Goal: Information Seeking & Learning: Find specific fact

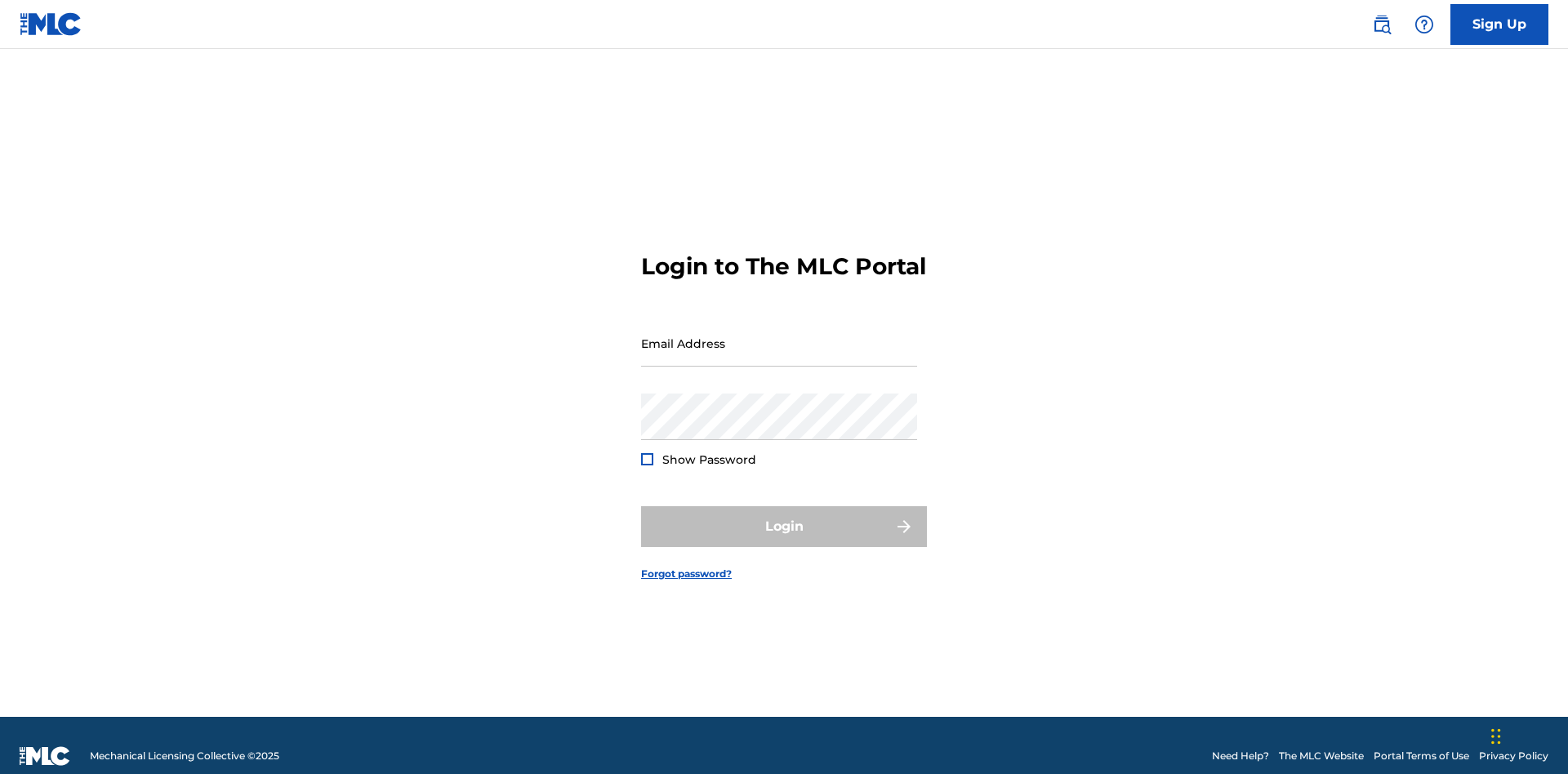
scroll to position [21, 0]
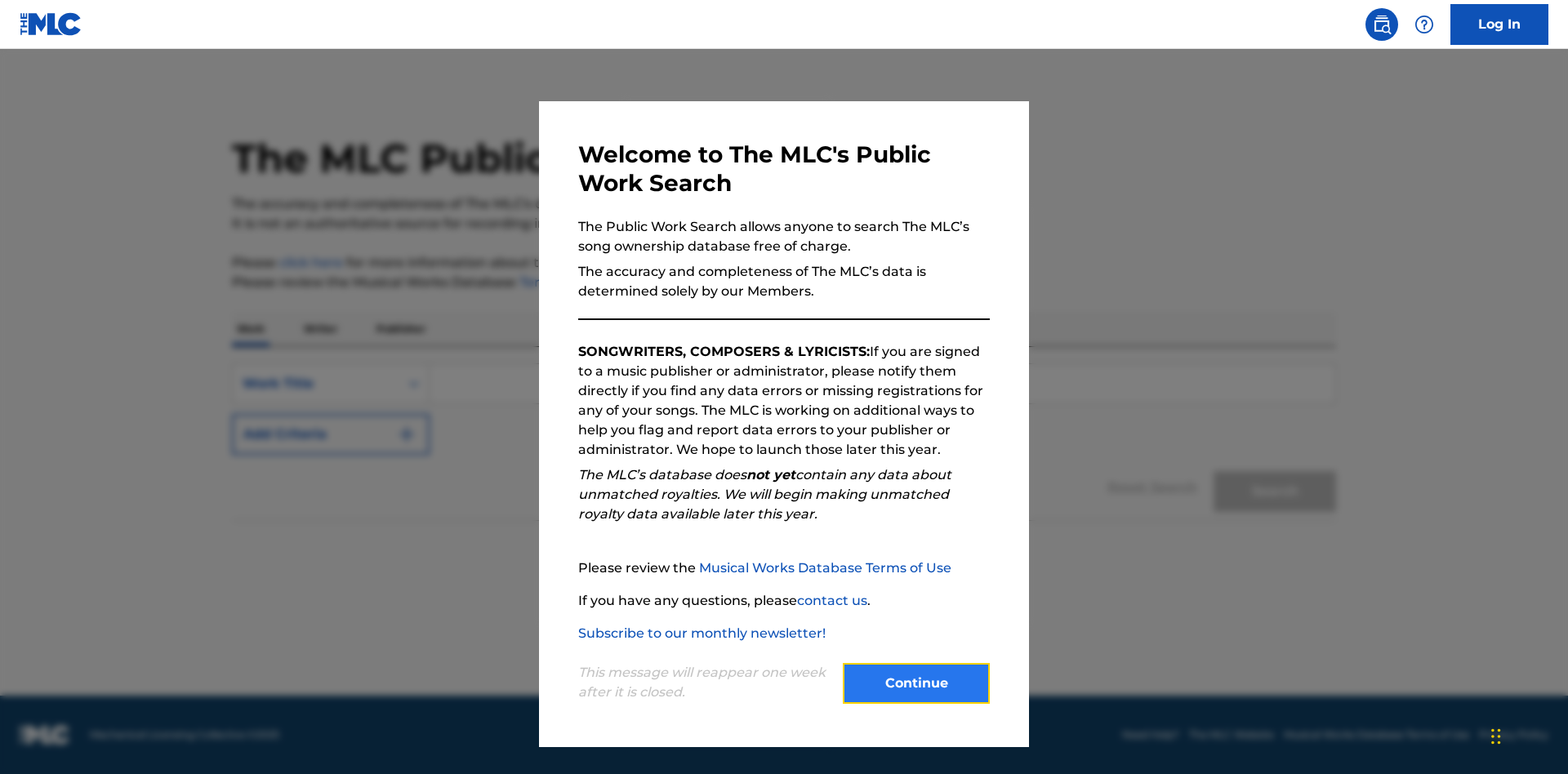
click at [916, 683] on button "Continue" at bounding box center [916, 683] width 147 height 41
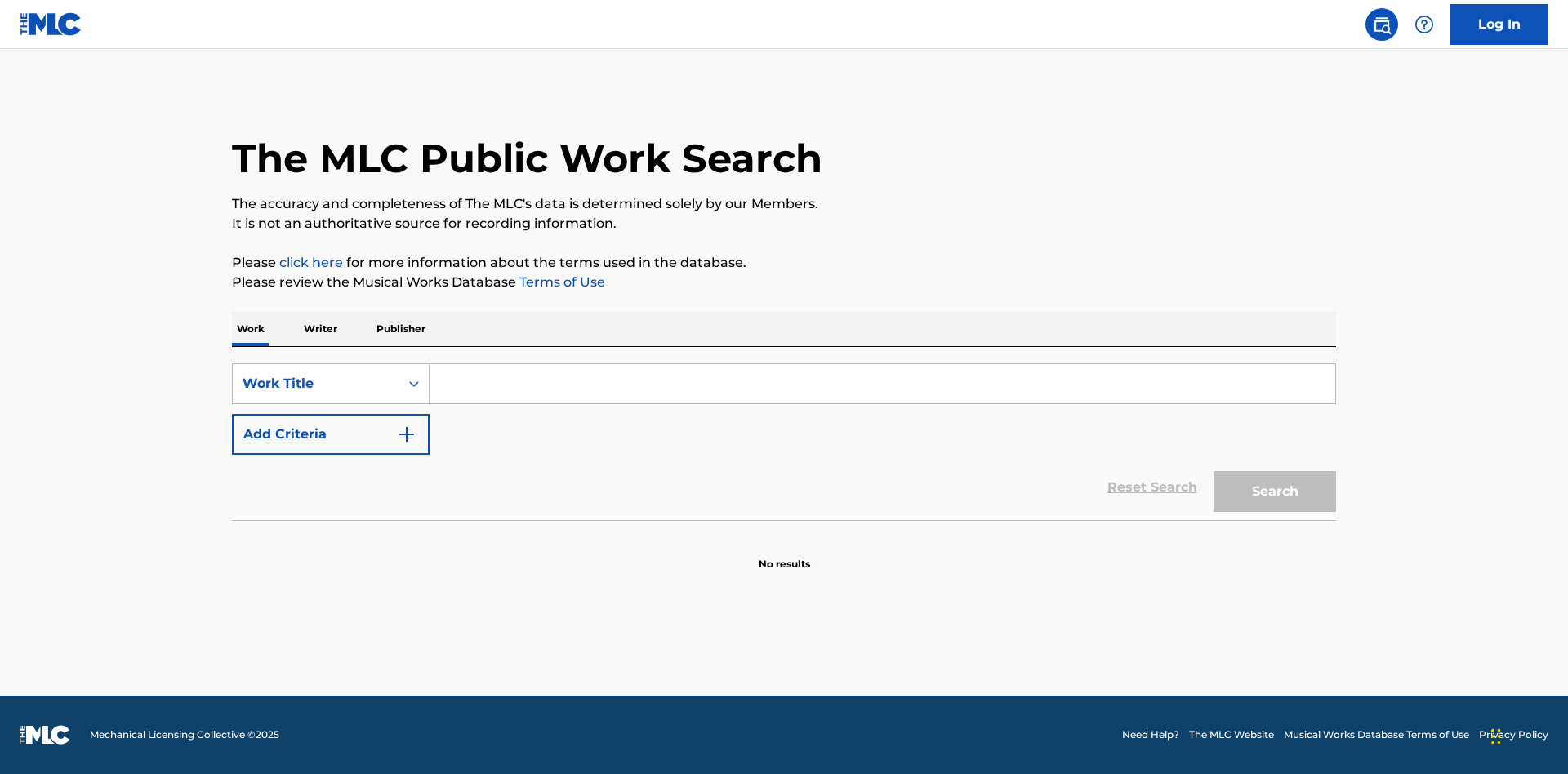
click at [400, 329] on p "Publisher" at bounding box center [401, 328] width 59 height 34
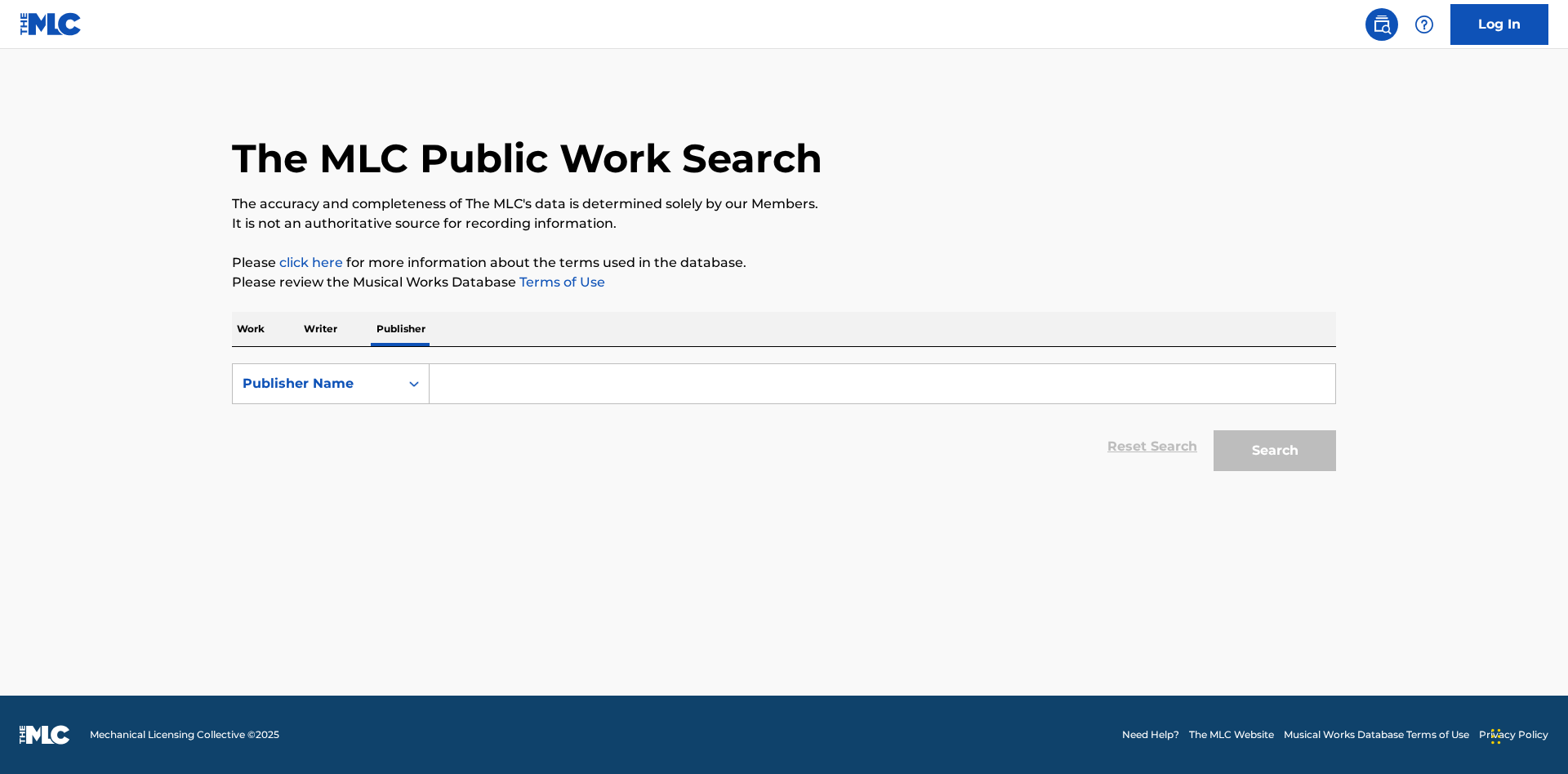
click at [882, 384] on input "Search Form" at bounding box center [882, 383] width 906 height 39
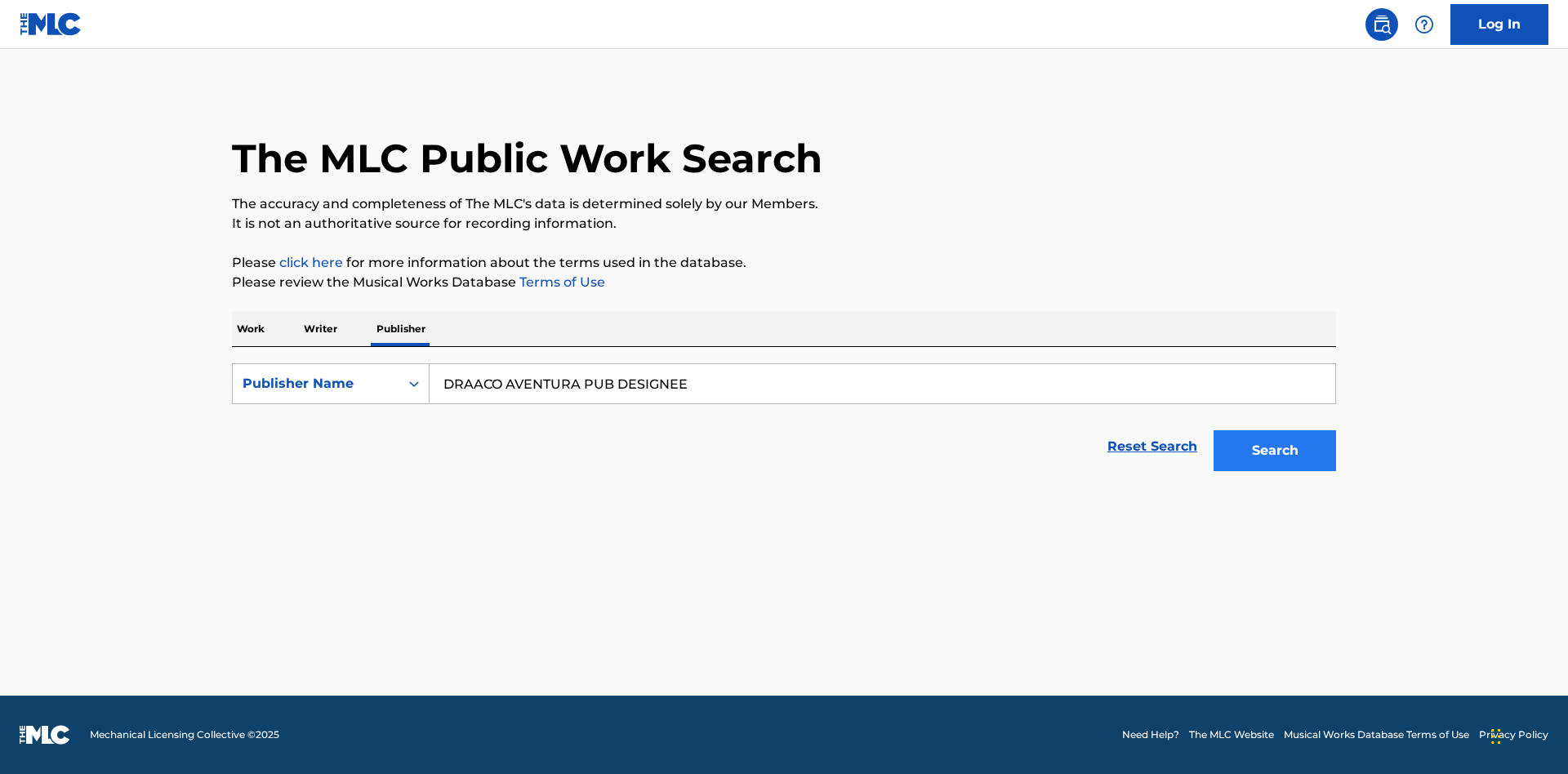
type input "DRAACO AVENTURA PUB DESIGNEE"
click at [1275, 451] on button "Search" at bounding box center [1274, 450] width 123 height 41
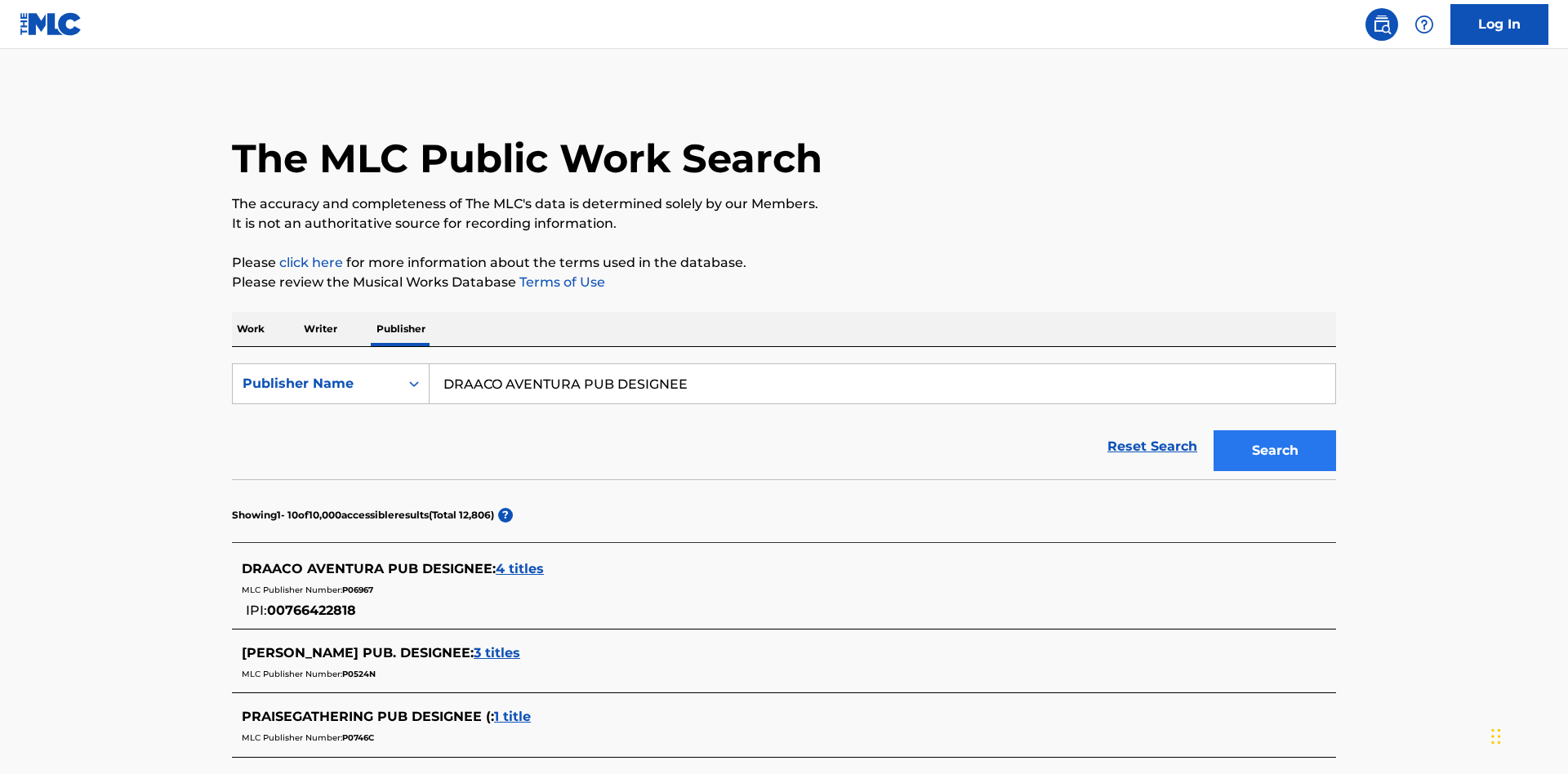
scroll to position [462, 0]
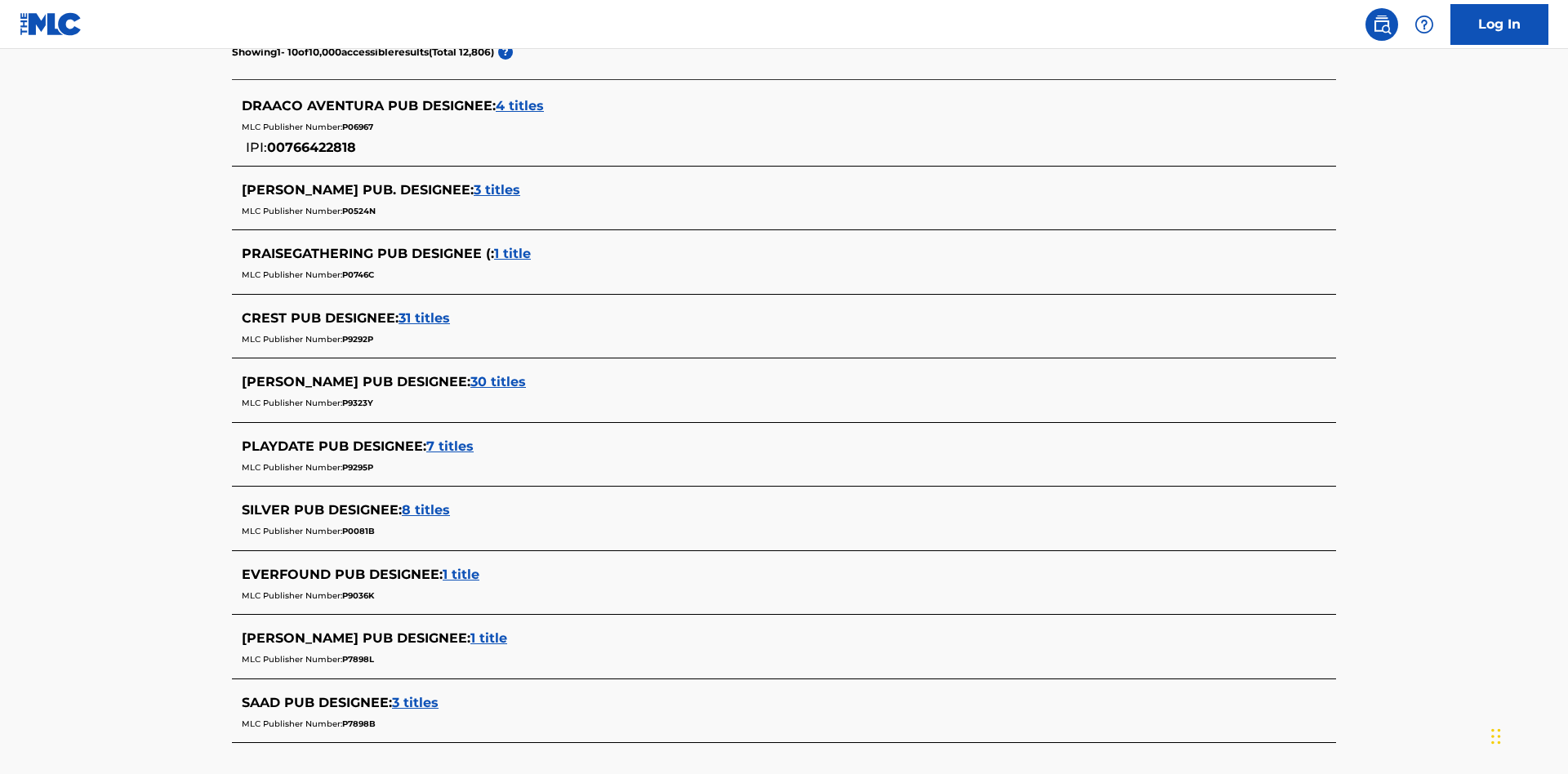
click at [520, 106] on span "4 titles" at bounding box center [519, 106] width 49 height 16
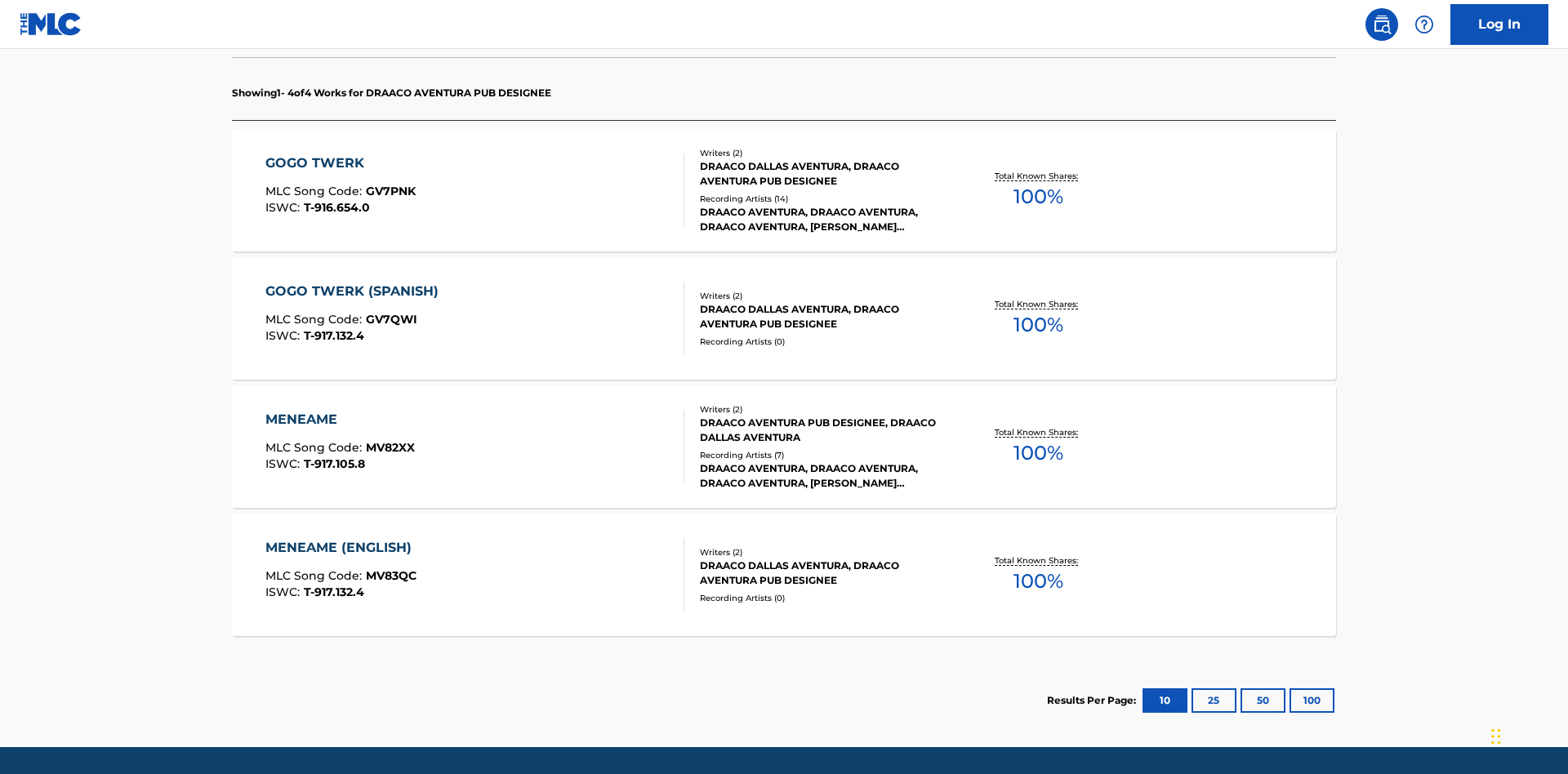
scroll to position [515, 0]
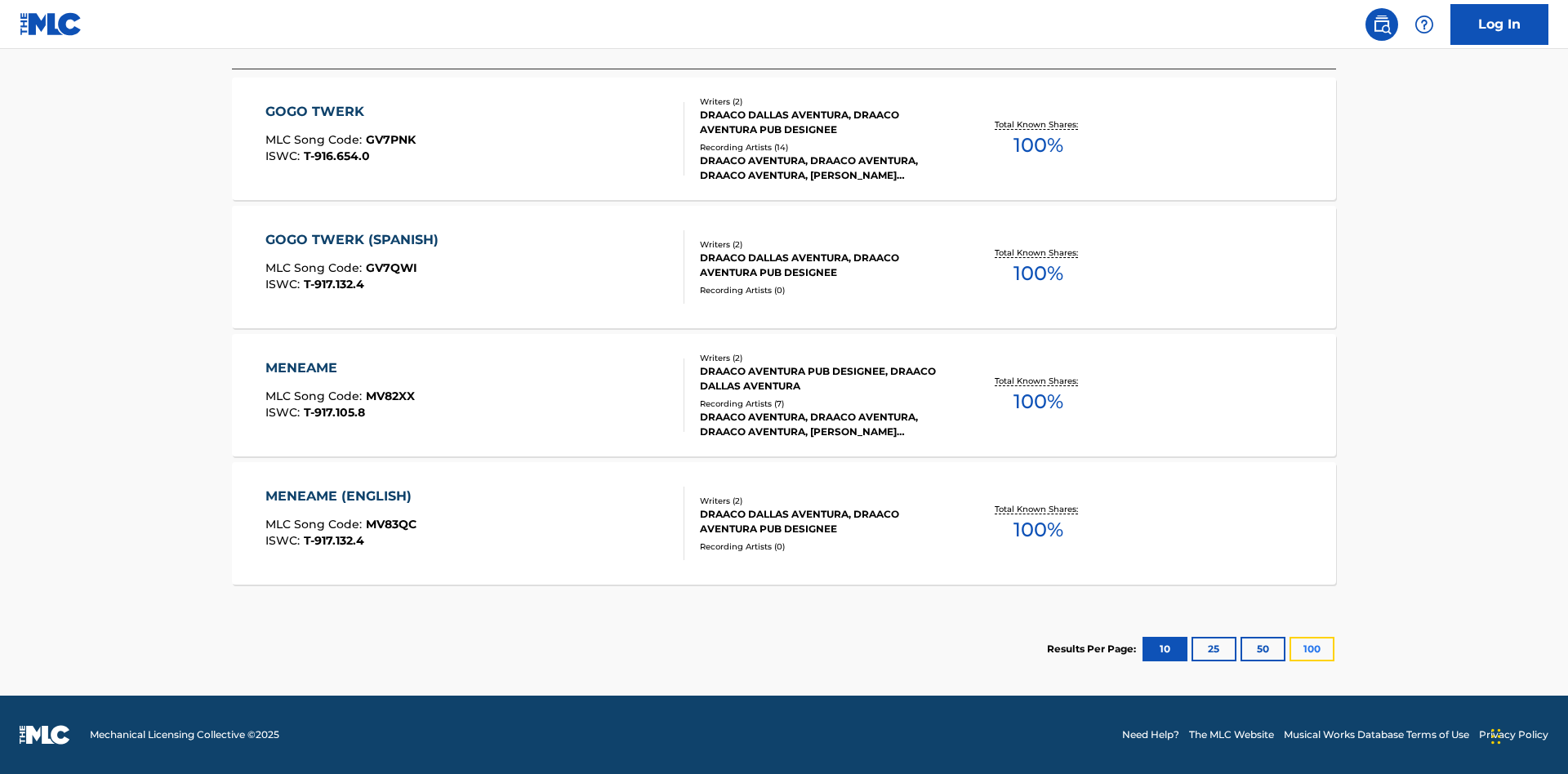
click at [1289, 649] on button "100" at bounding box center [1311, 649] width 45 height 25
click at [339, 368] on div "MENEAME" at bounding box center [340, 368] width 149 height 19
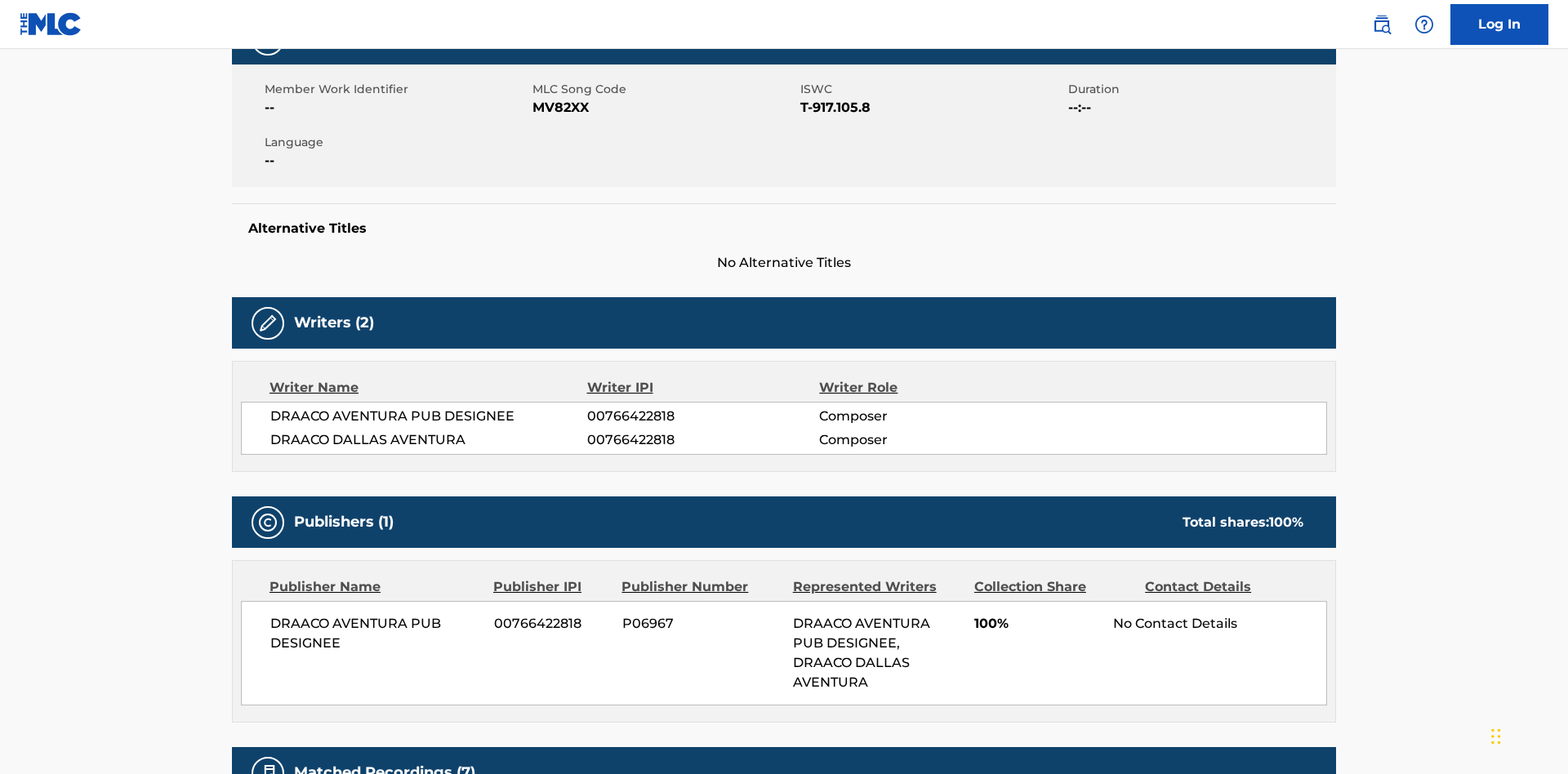
scroll to position [12, 0]
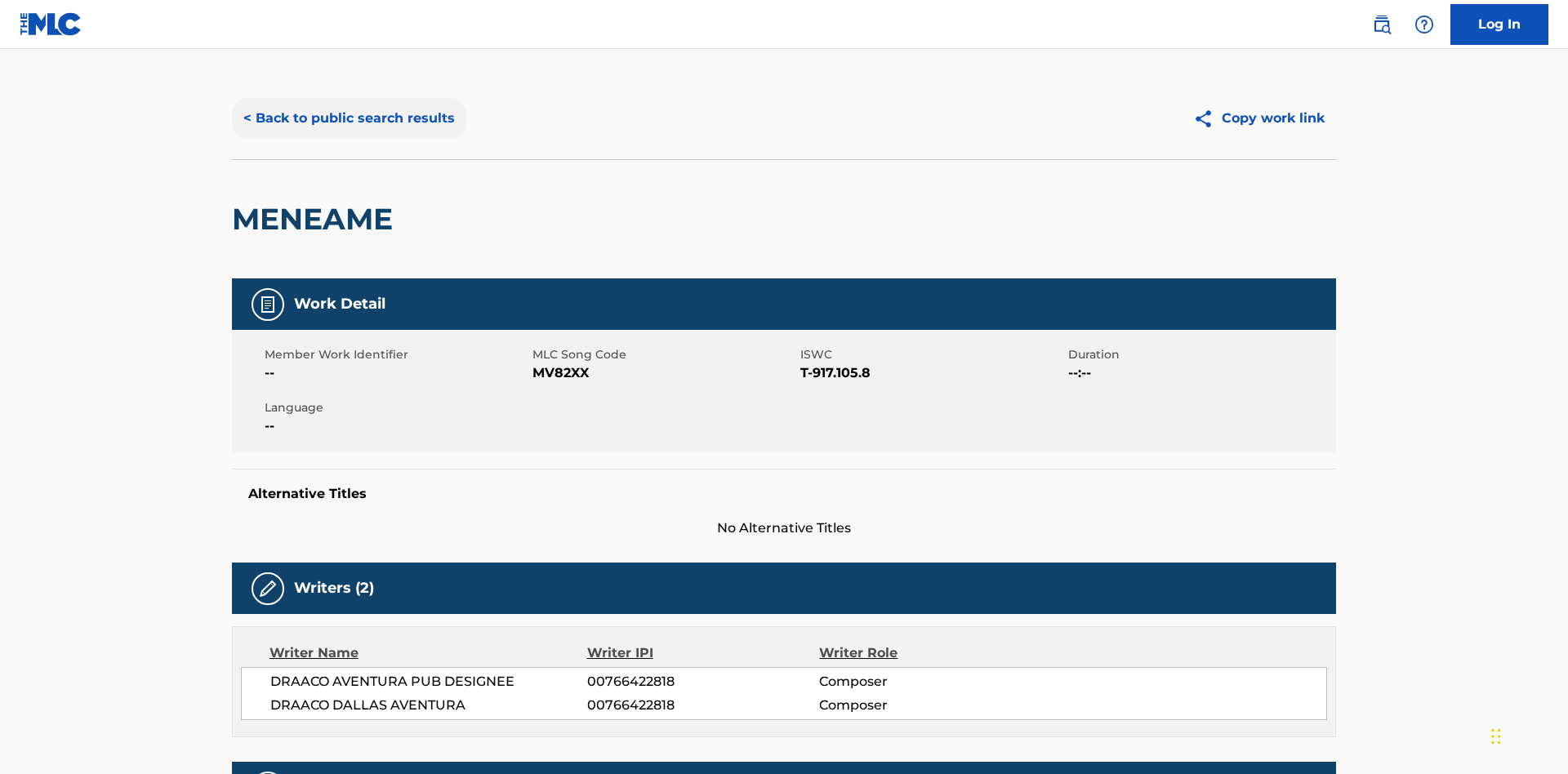
click at [347, 118] on button "< Back to public search results" at bounding box center [349, 118] width 234 height 41
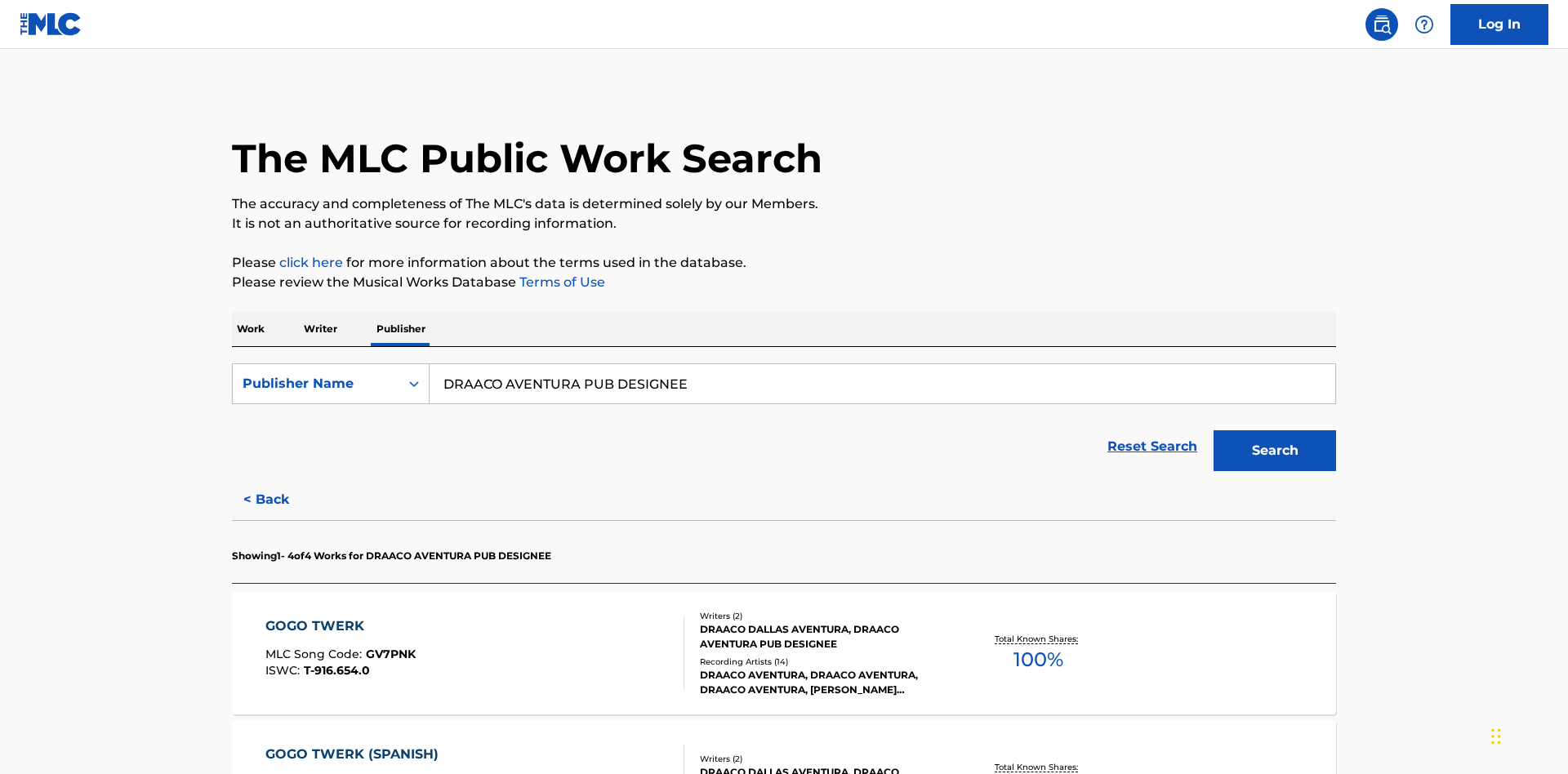
scroll to position [270, 0]
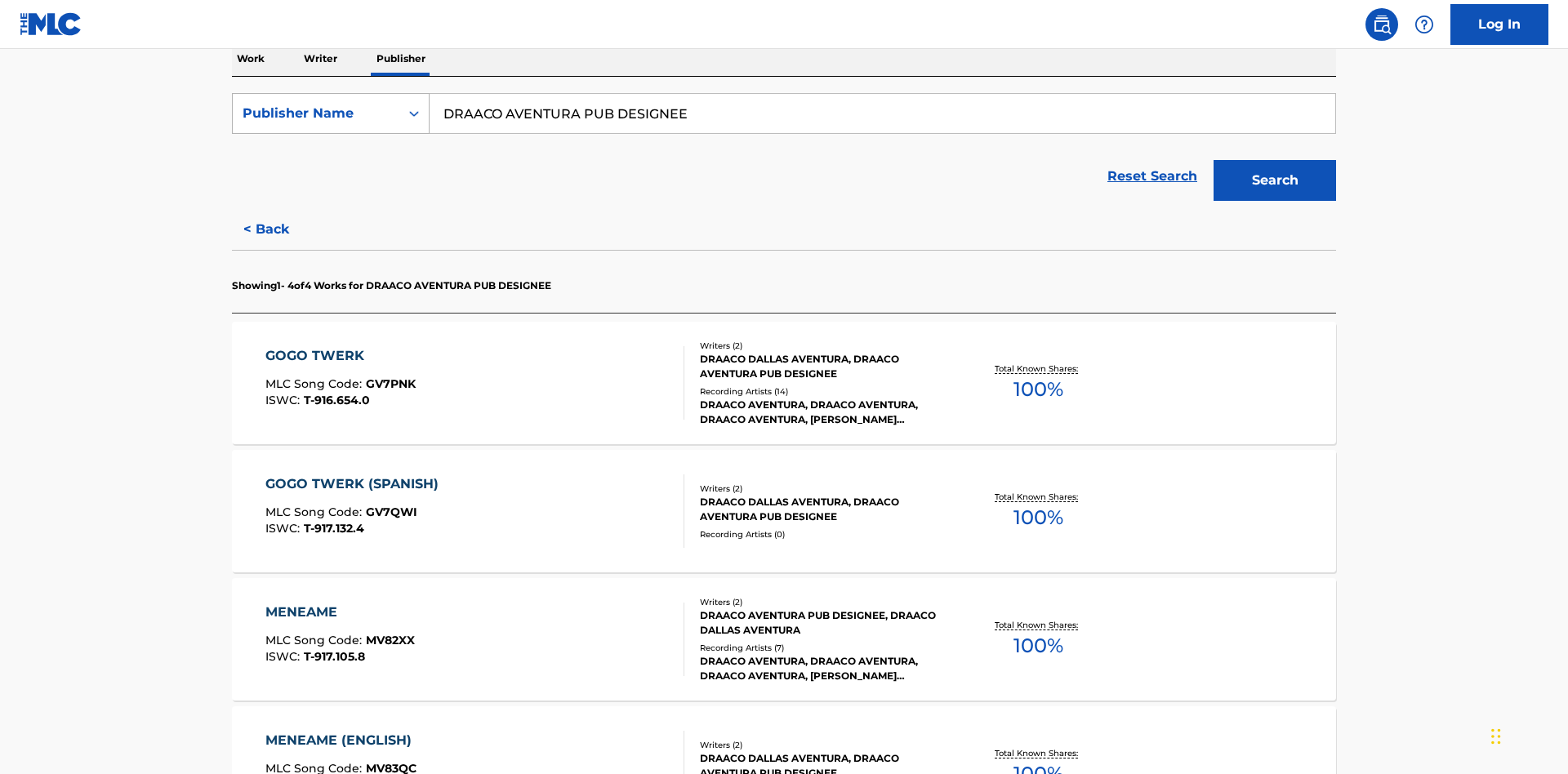
click at [316, 114] on div "Publisher Name" at bounding box center [316, 113] width 147 height 19
click at [331, 154] on div "Publisher IPI" at bounding box center [331, 154] width 196 height 41
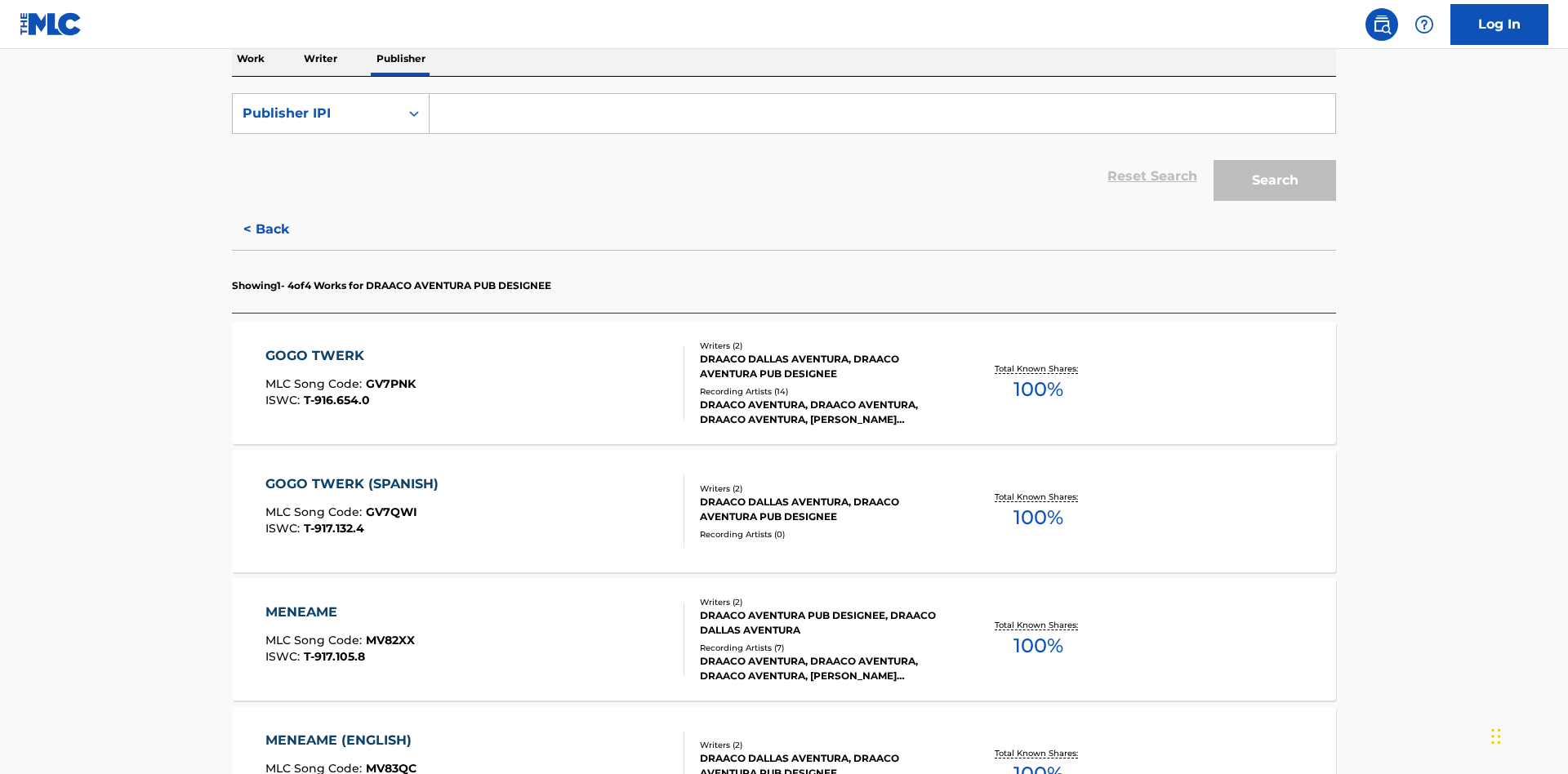
scroll to position [267, 0]
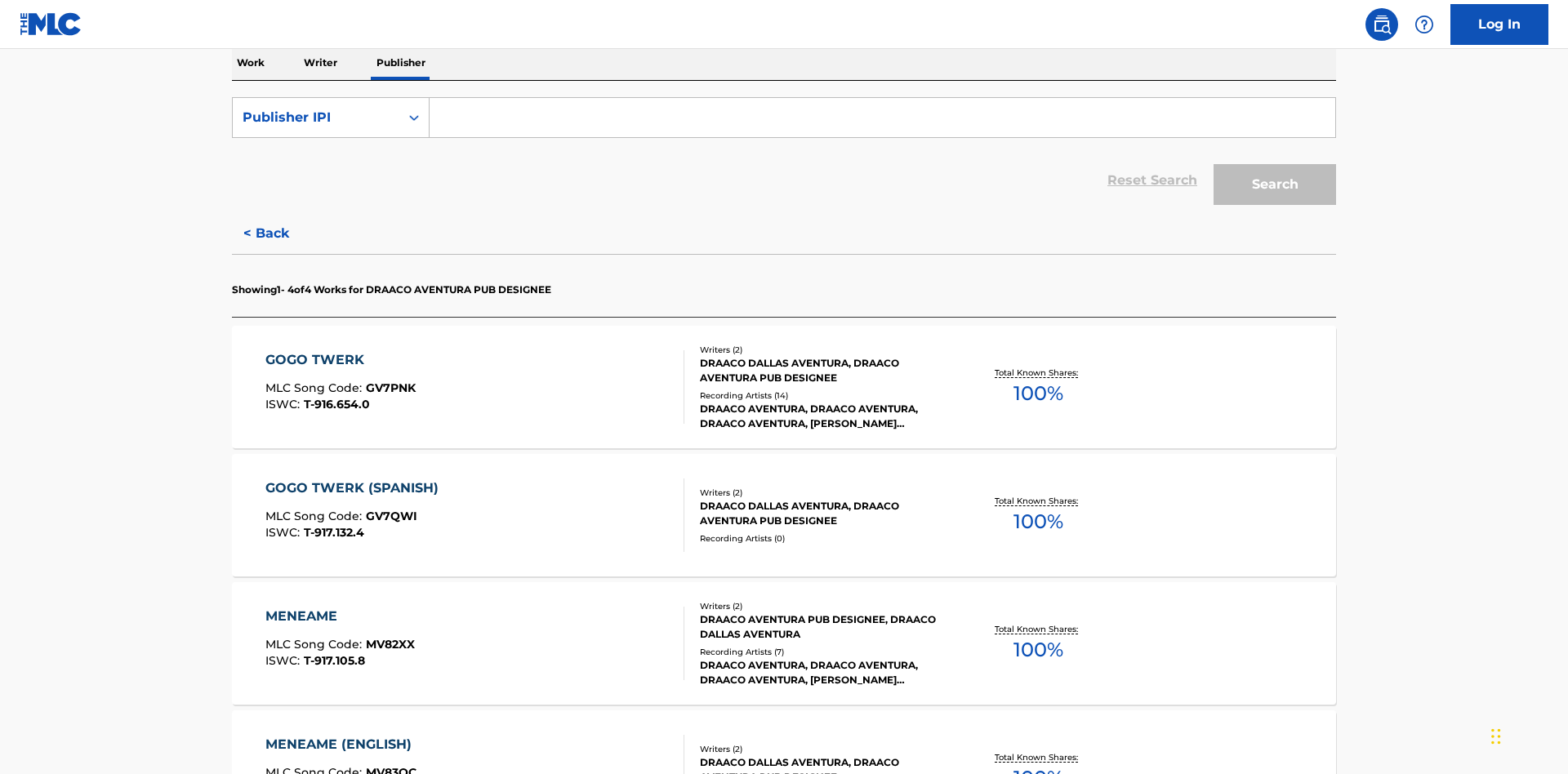
click at [882, 117] on input "Search Form" at bounding box center [882, 117] width 906 height 39
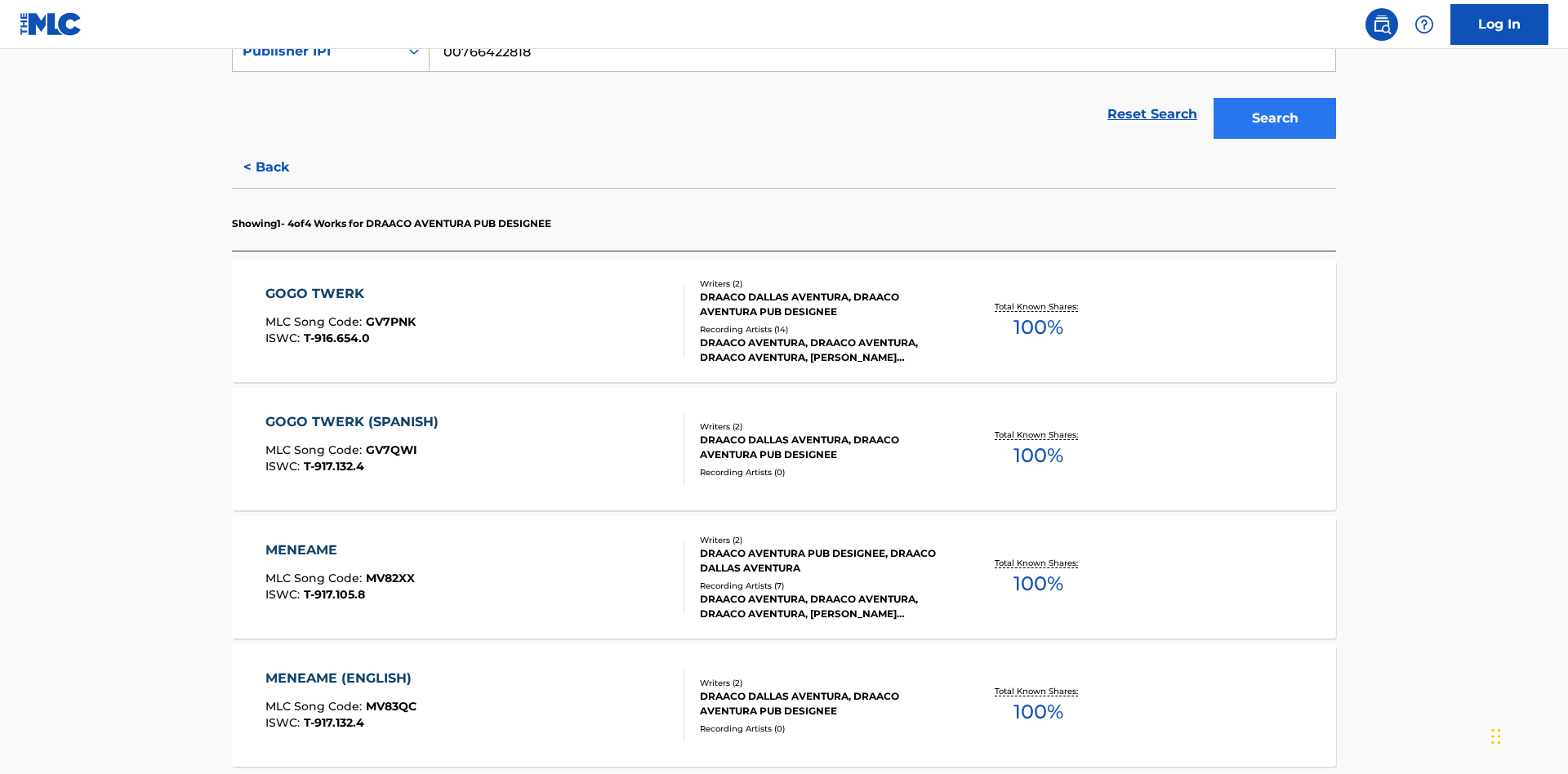
type input "00766422818"
click at [1275, 118] on button "Search" at bounding box center [1274, 118] width 123 height 41
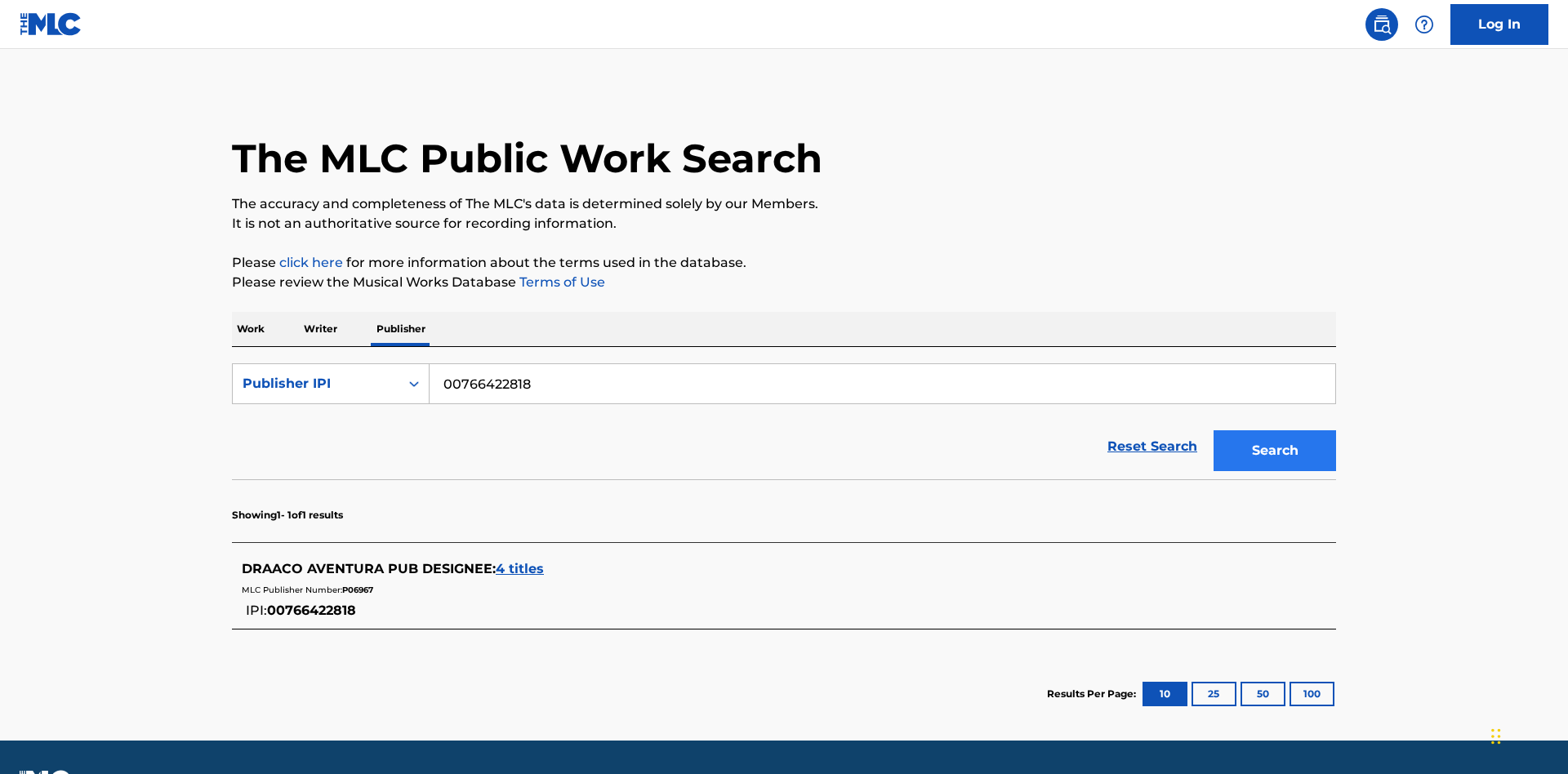
scroll to position [45, 0]
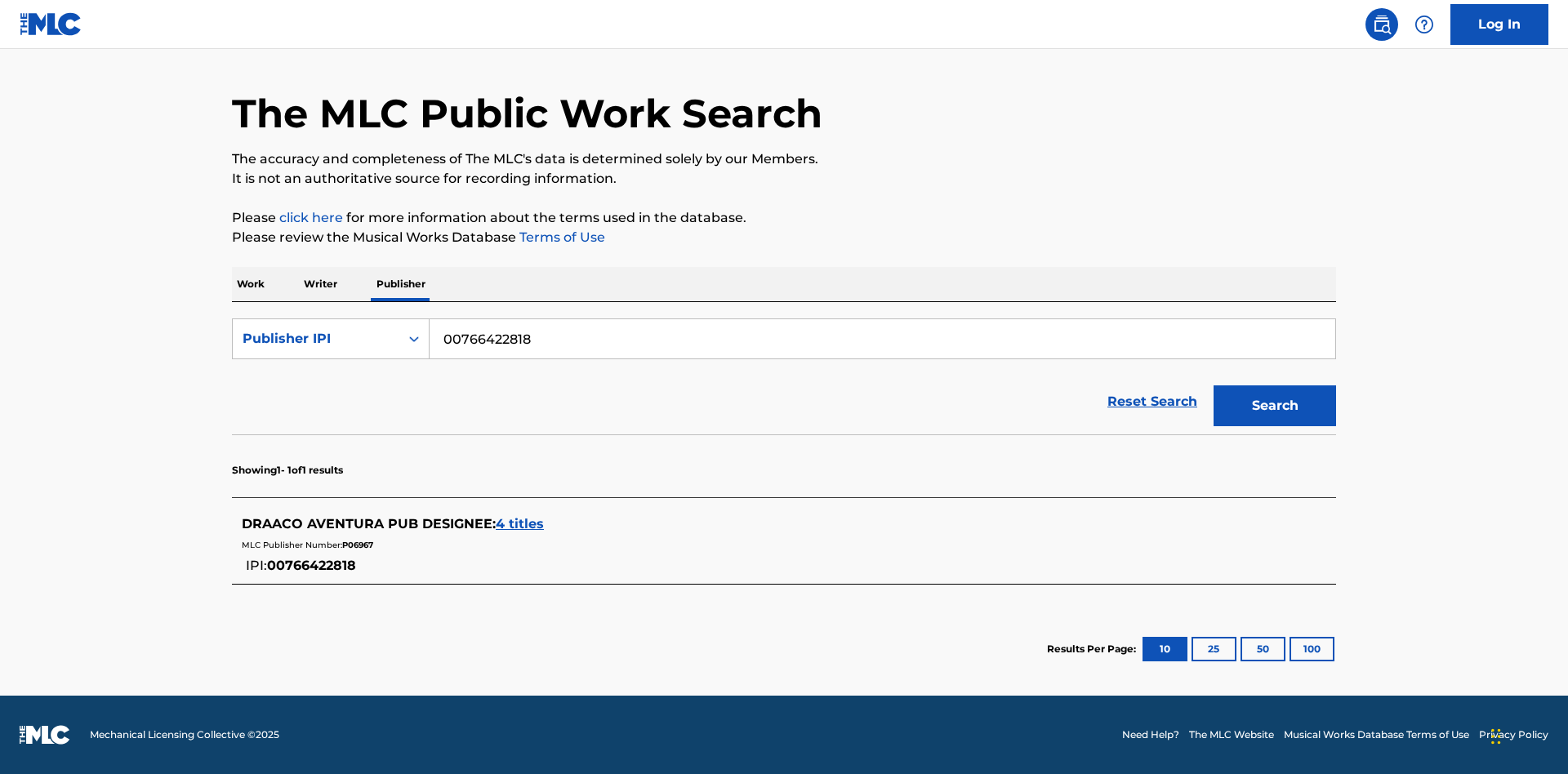
click at [520, 524] on span "4 titles" at bounding box center [519, 524] width 49 height 16
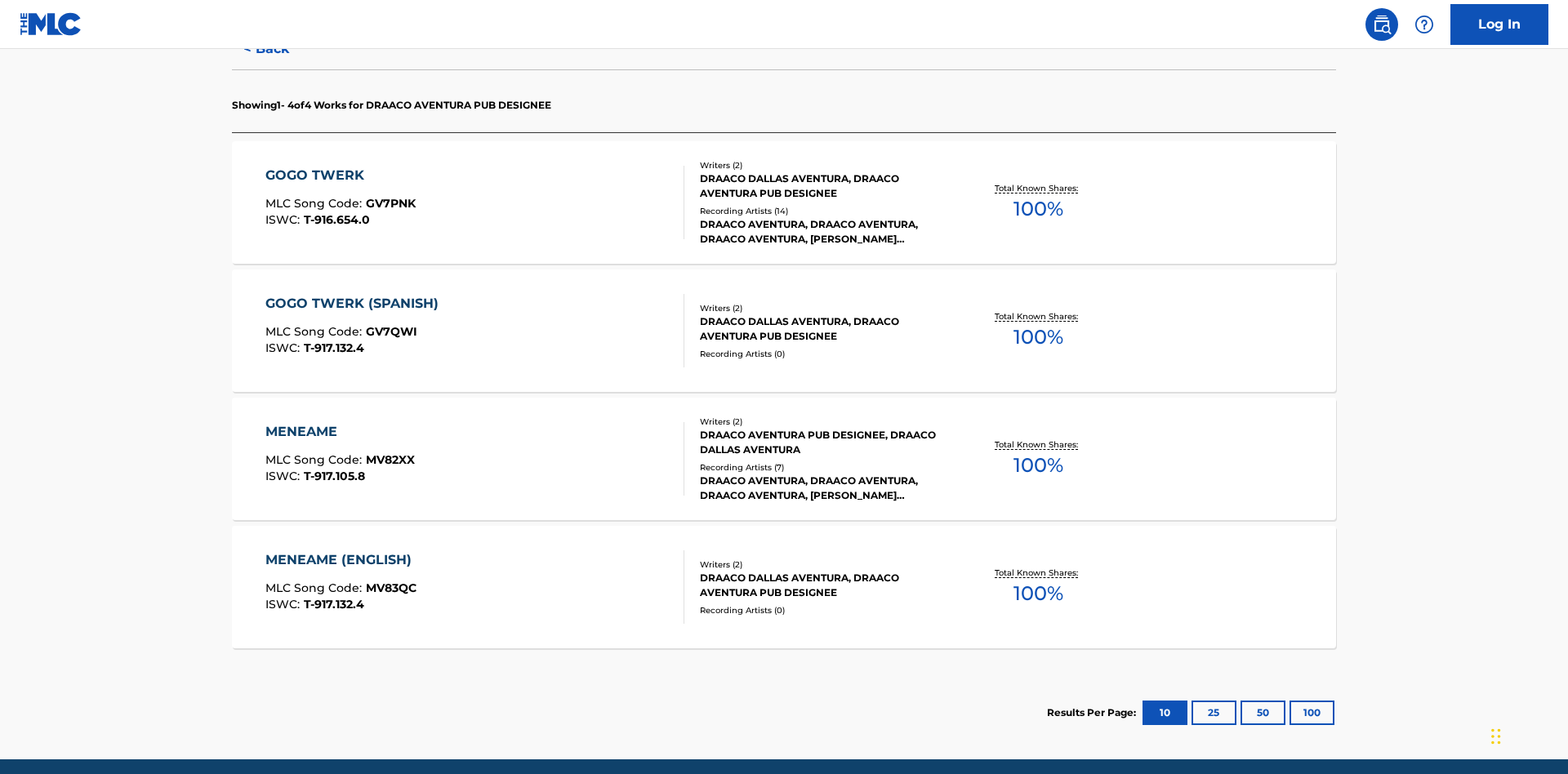
scroll to position [515, 0]
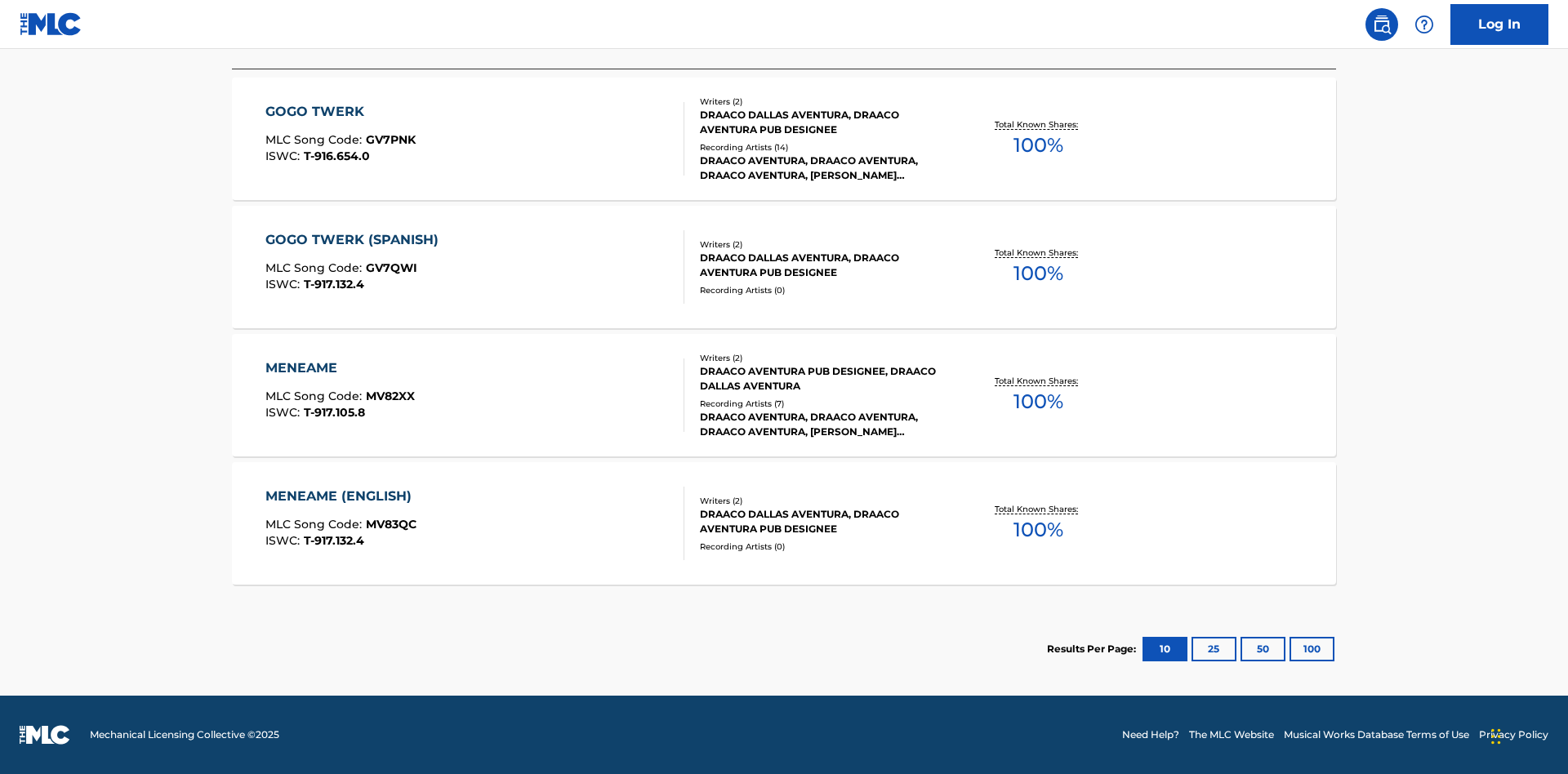
click at [339, 368] on div "MENEAME" at bounding box center [340, 368] width 149 height 19
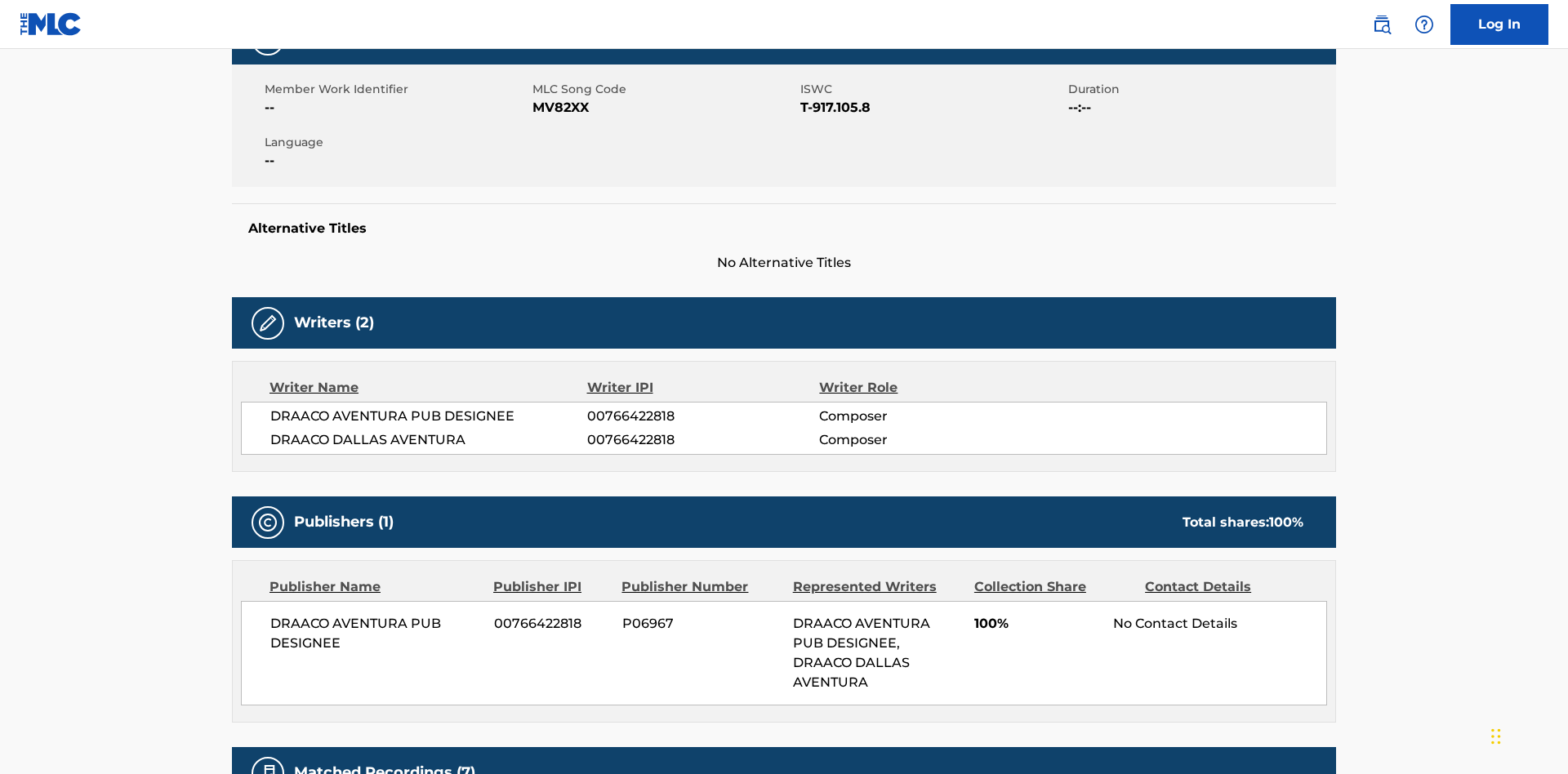
scroll to position [12, 0]
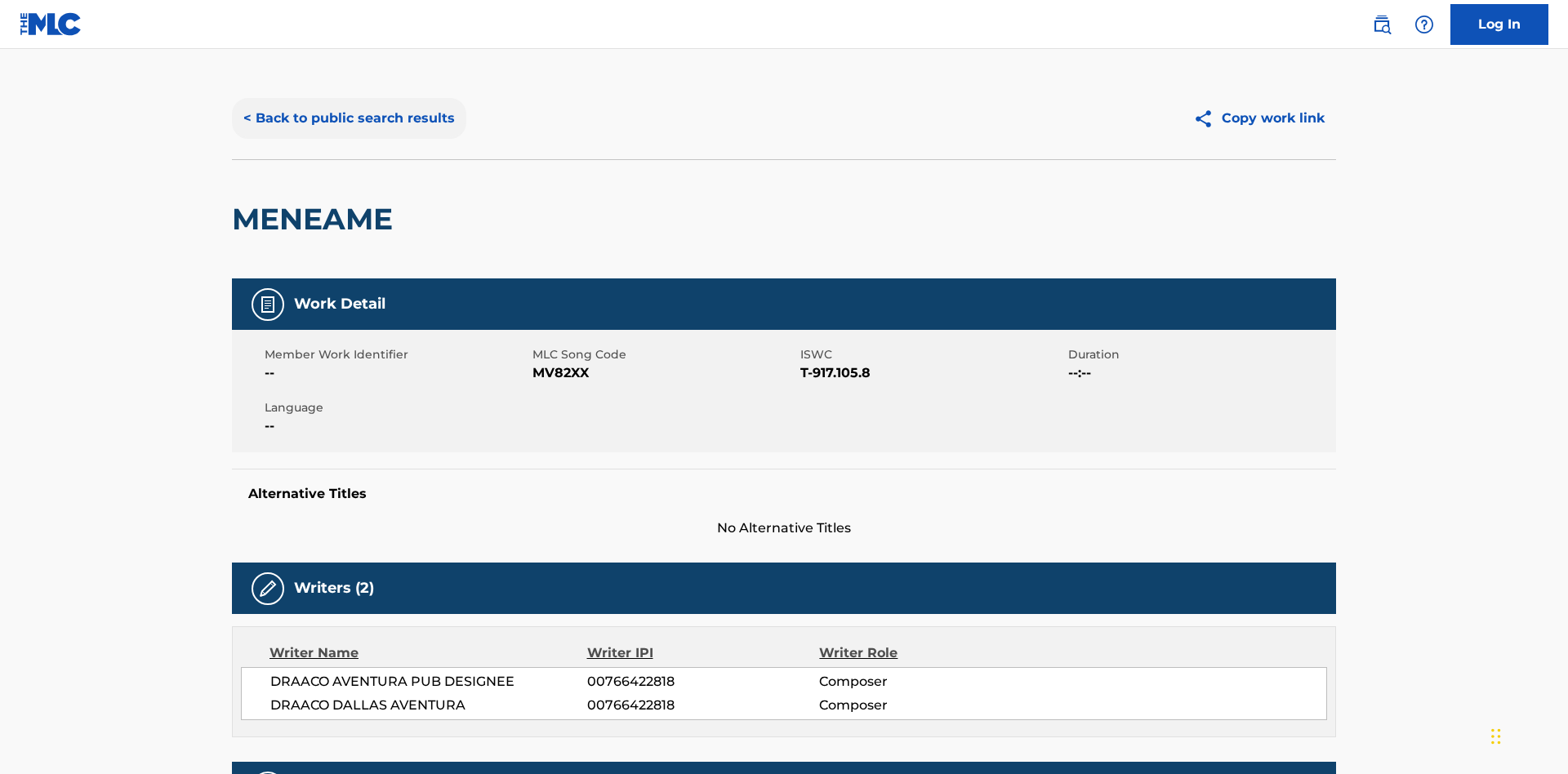
click at [347, 118] on button "< Back to public search results" at bounding box center [349, 118] width 234 height 41
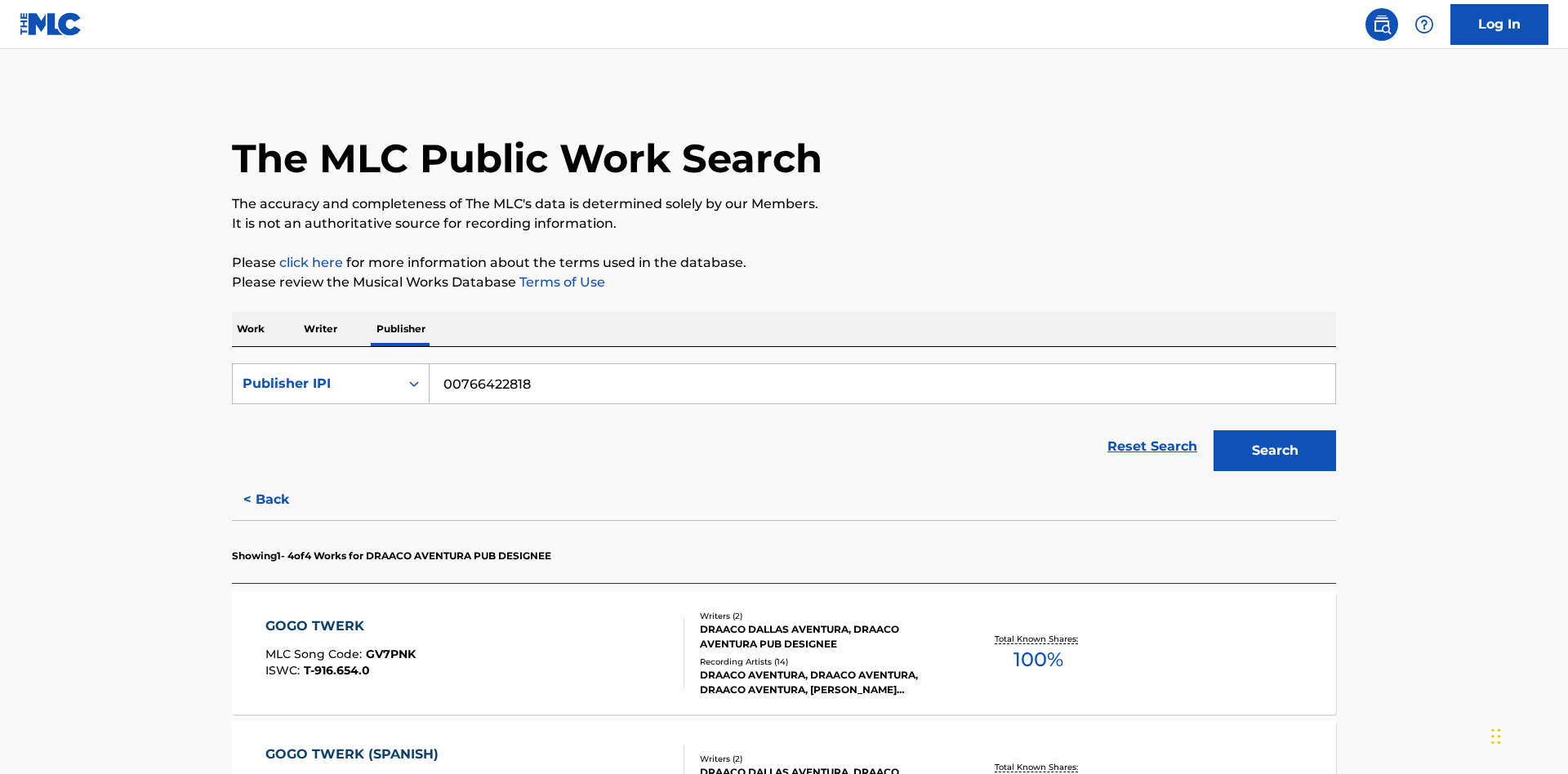
scroll to position [270, 0]
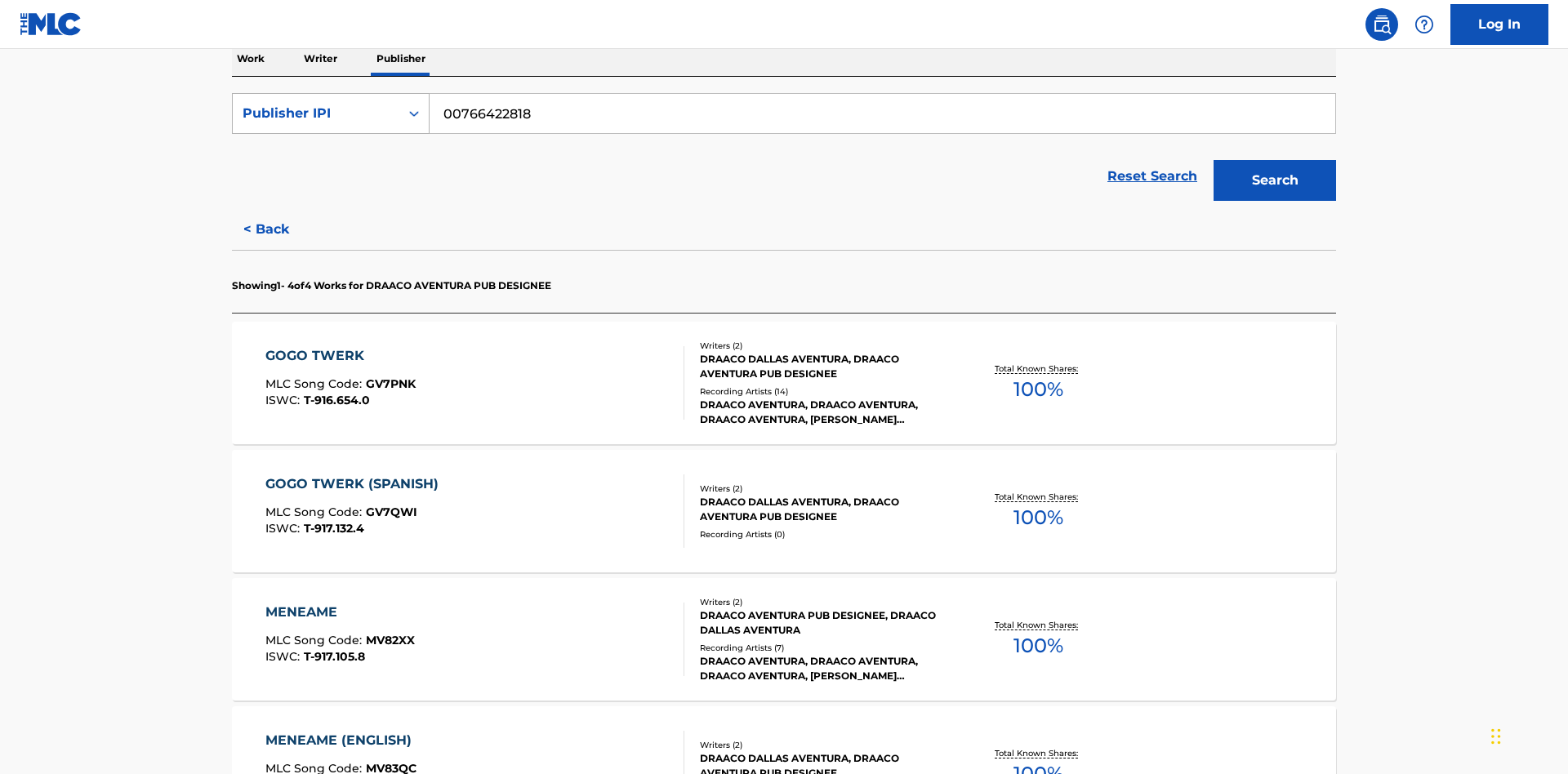
click at [316, 114] on div "Publisher IPI" at bounding box center [316, 113] width 147 height 19
click at [331, 195] on div "MLC Publisher Number" at bounding box center [331, 195] width 196 height 41
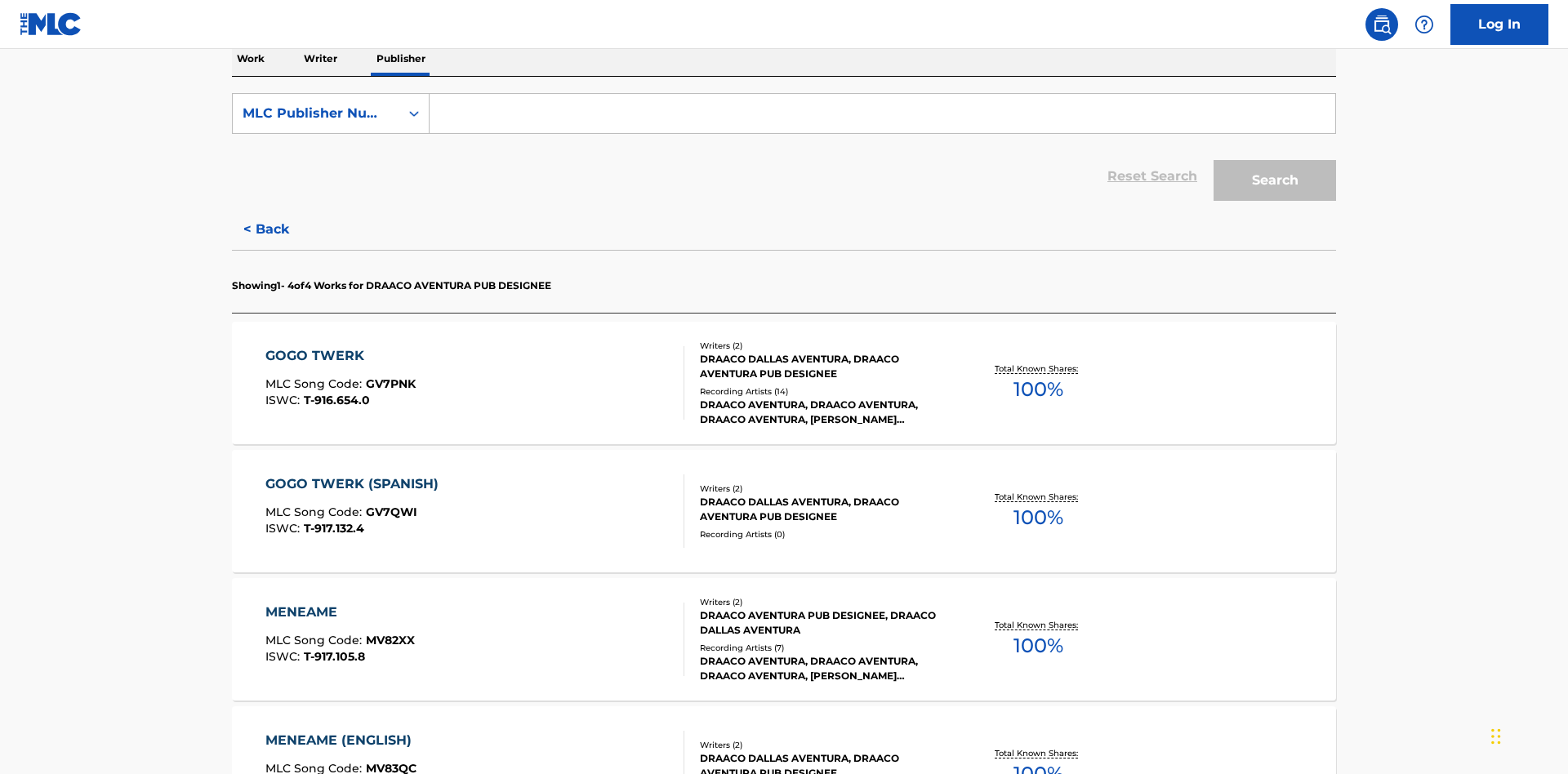
scroll to position [267, 0]
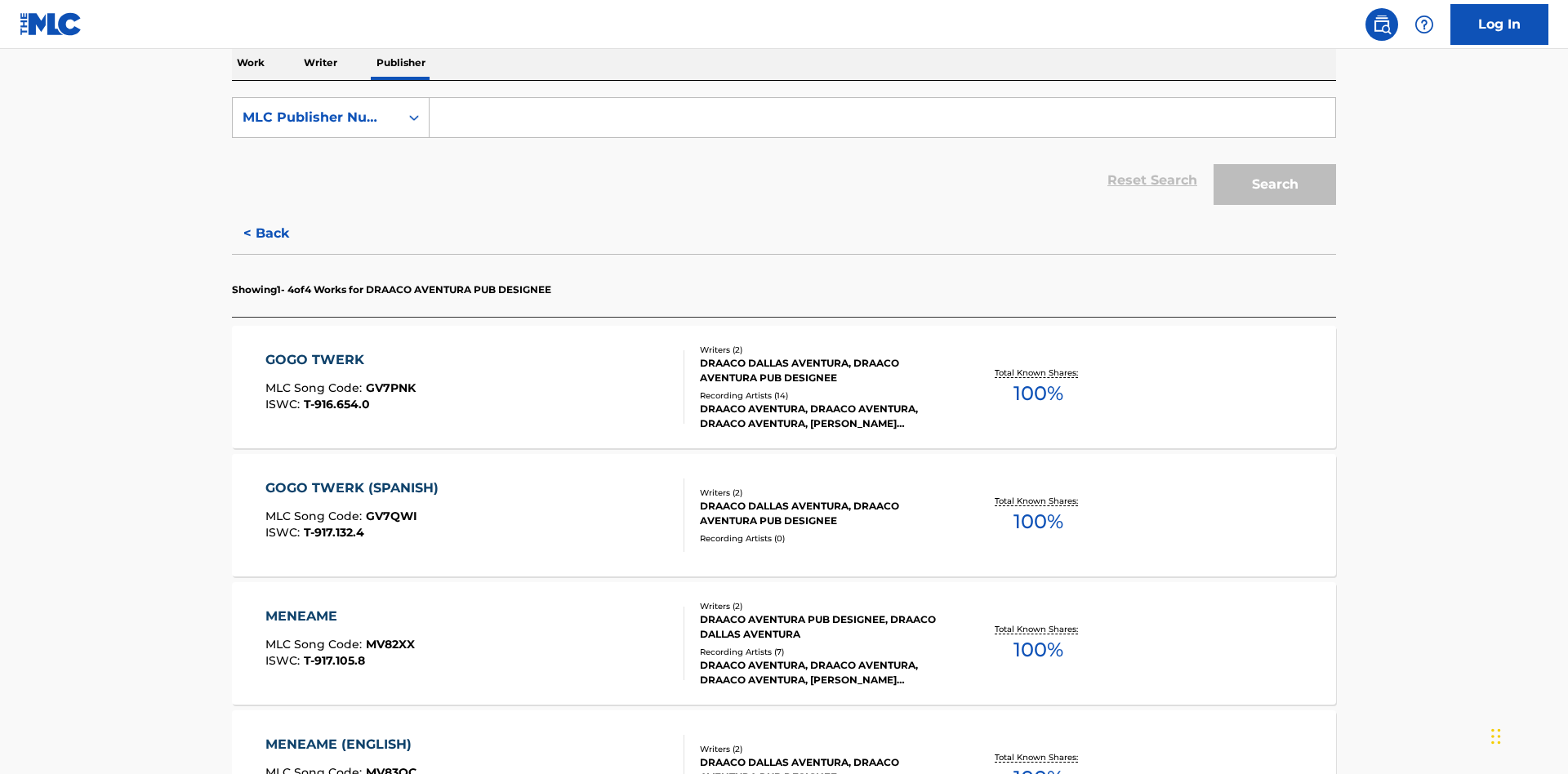
click at [882, 117] on input "Search Form" at bounding box center [882, 117] width 906 height 39
type input "P06967"
click at [1275, 164] on button "Search" at bounding box center [1274, 184] width 123 height 41
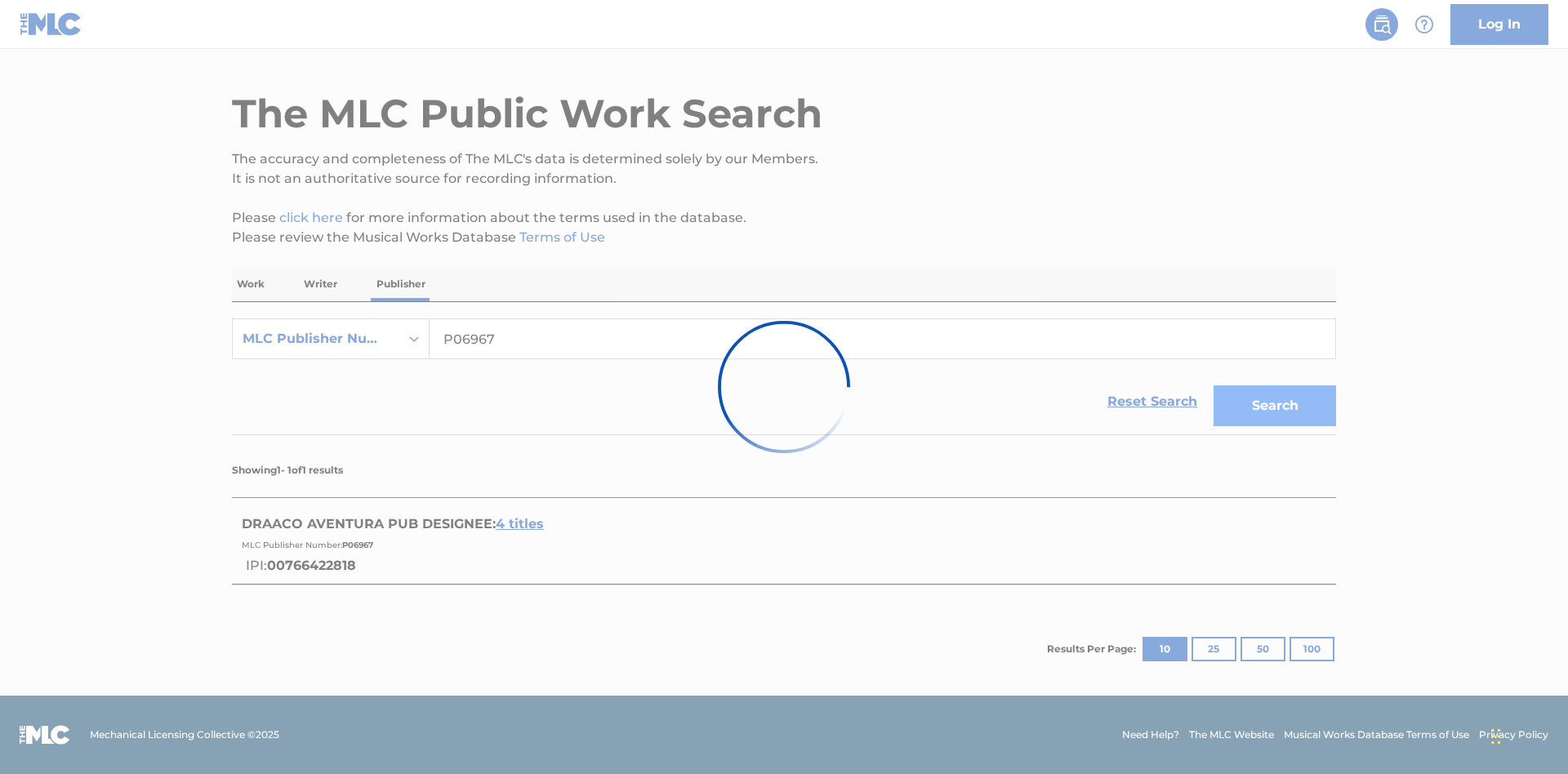
scroll to position [45, 0]
